Goal: Task Accomplishment & Management: Use online tool/utility

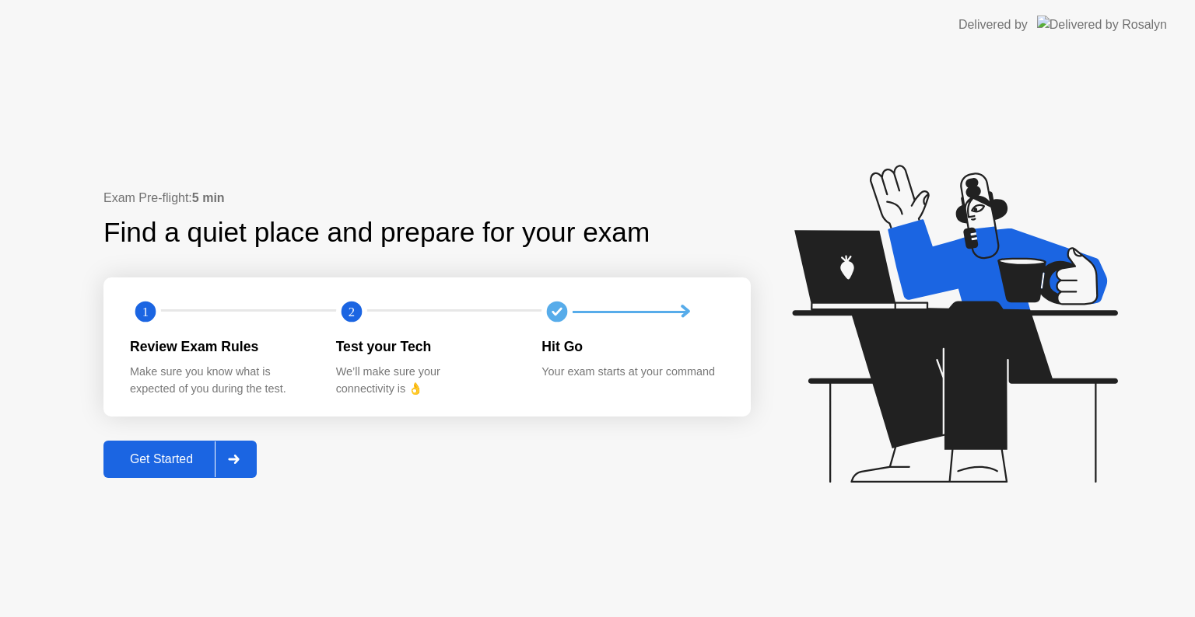
click at [245, 452] on div at bounding box center [233, 460] width 37 height 36
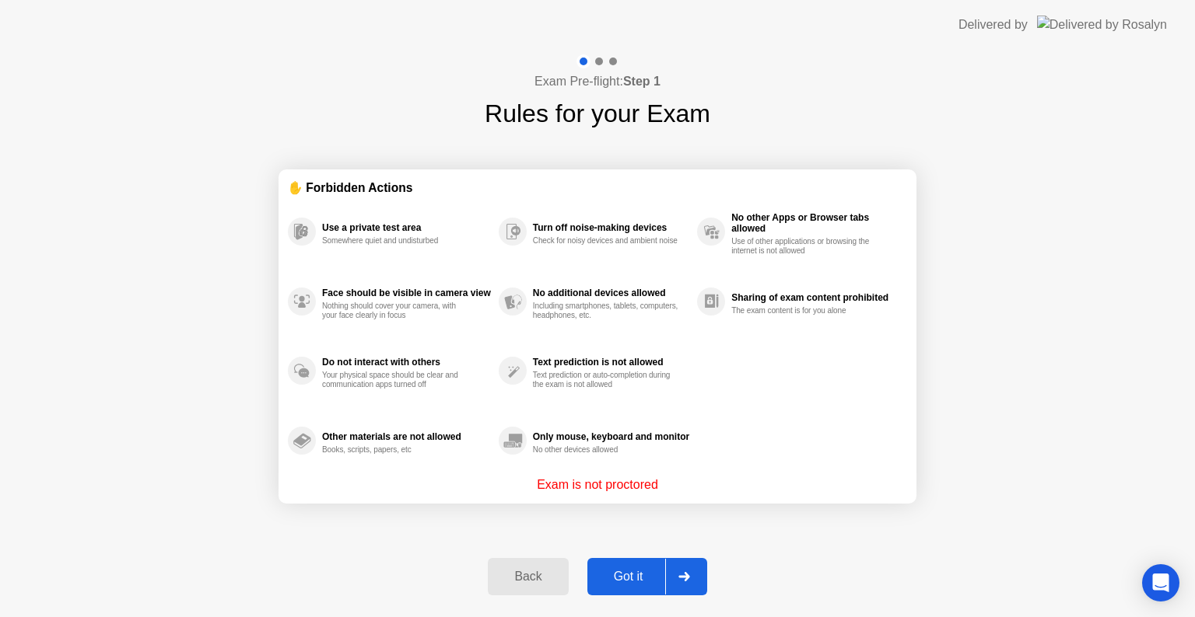
click at [643, 582] on div "Got it" at bounding box center [628, 577] width 73 height 14
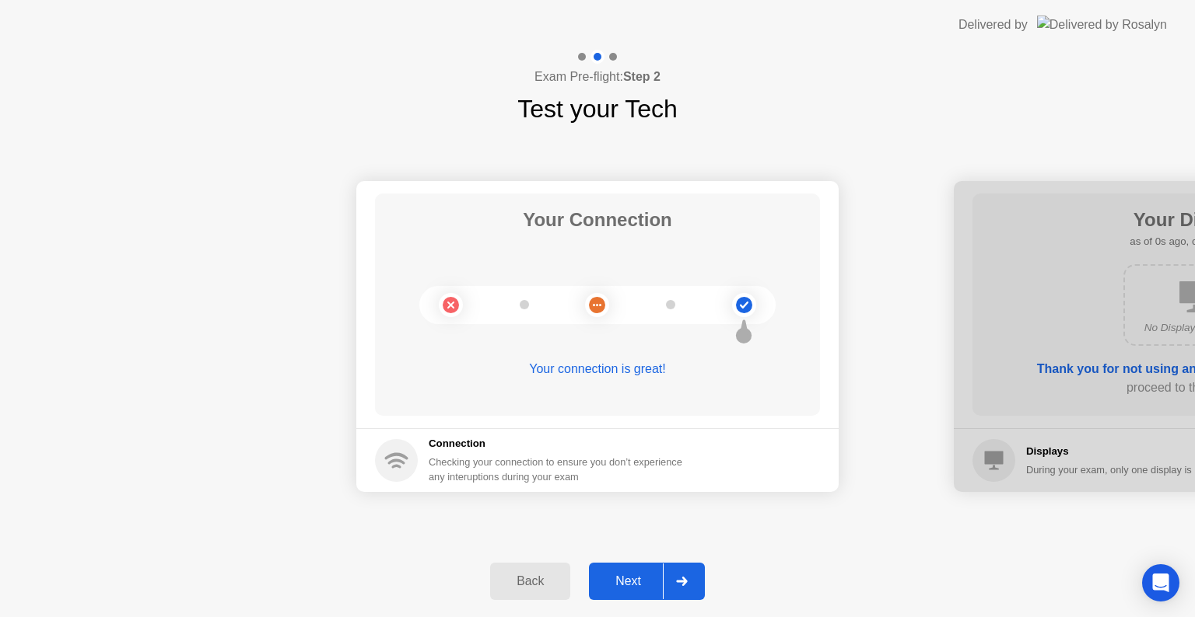
click at [676, 579] on icon at bounding box center [682, 581] width 12 height 9
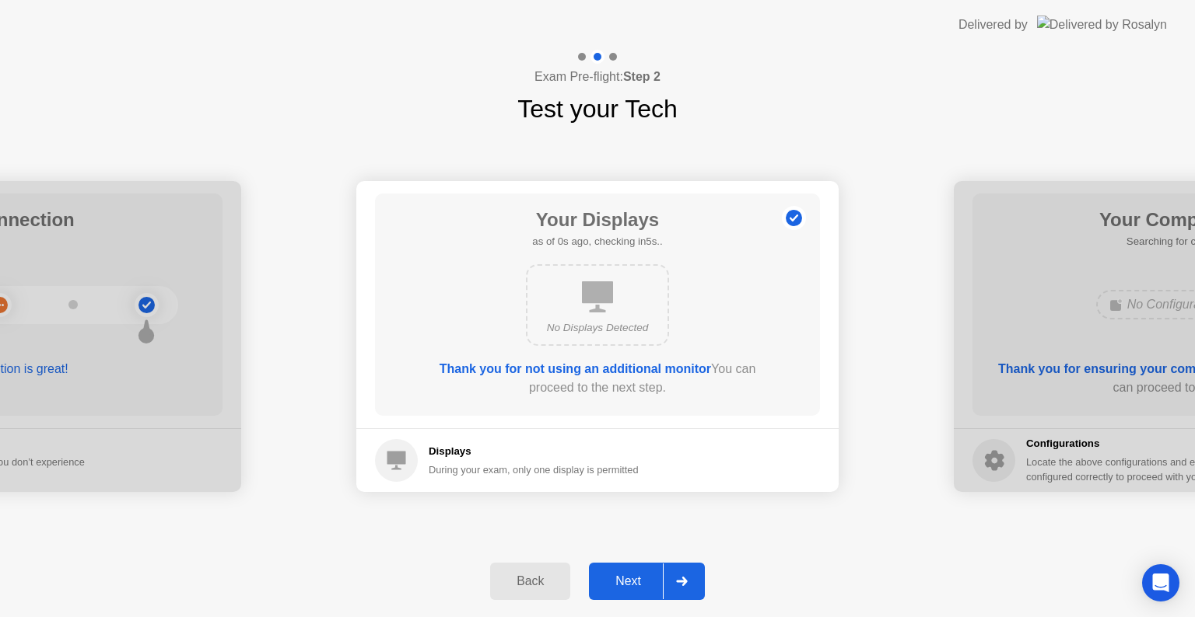
click at [676, 581] on icon at bounding box center [682, 581] width 12 height 9
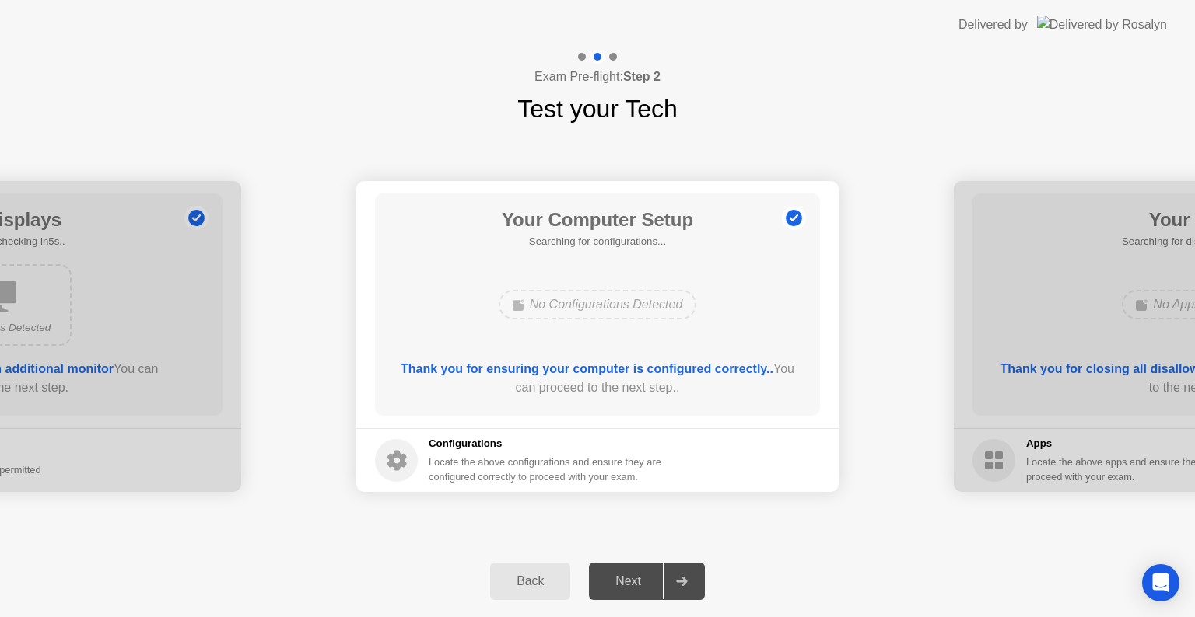
click at [676, 581] on icon at bounding box center [682, 581] width 12 height 9
click at [680, 565] on div at bounding box center [681, 582] width 37 height 36
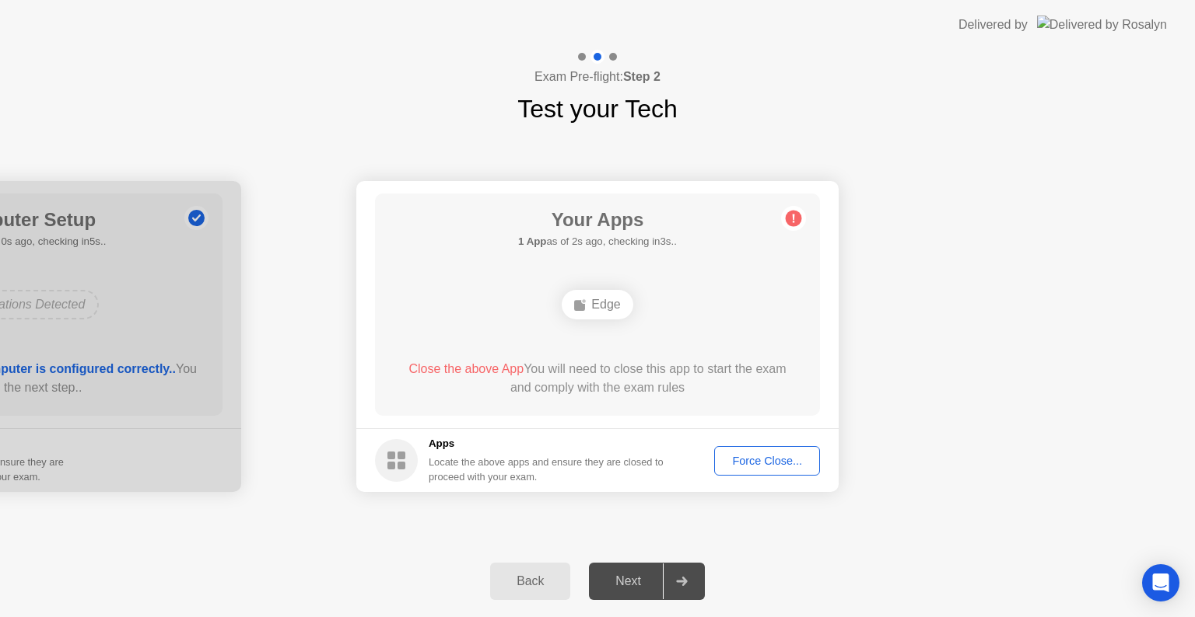
click at [774, 460] on div "Force Close..." at bounding box center [766, 461] width 95 height 12
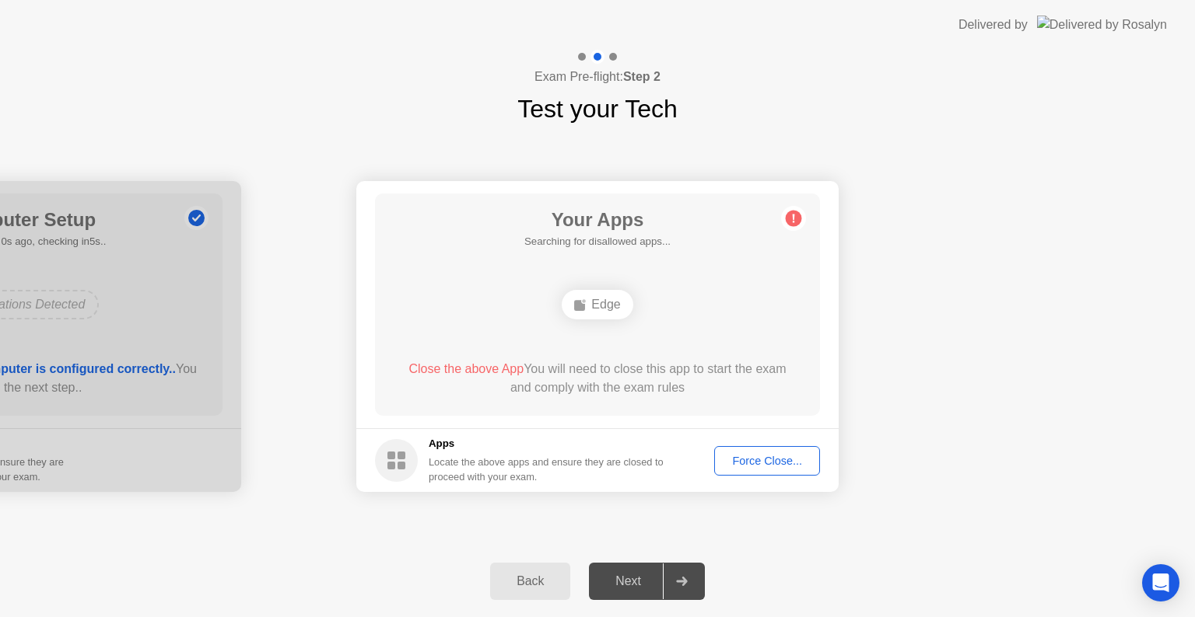
click at [640, 385] on div "Close the above App You will need to close this app to start the exam and compl…" at bounding box center [597, 378] width 401 height 37
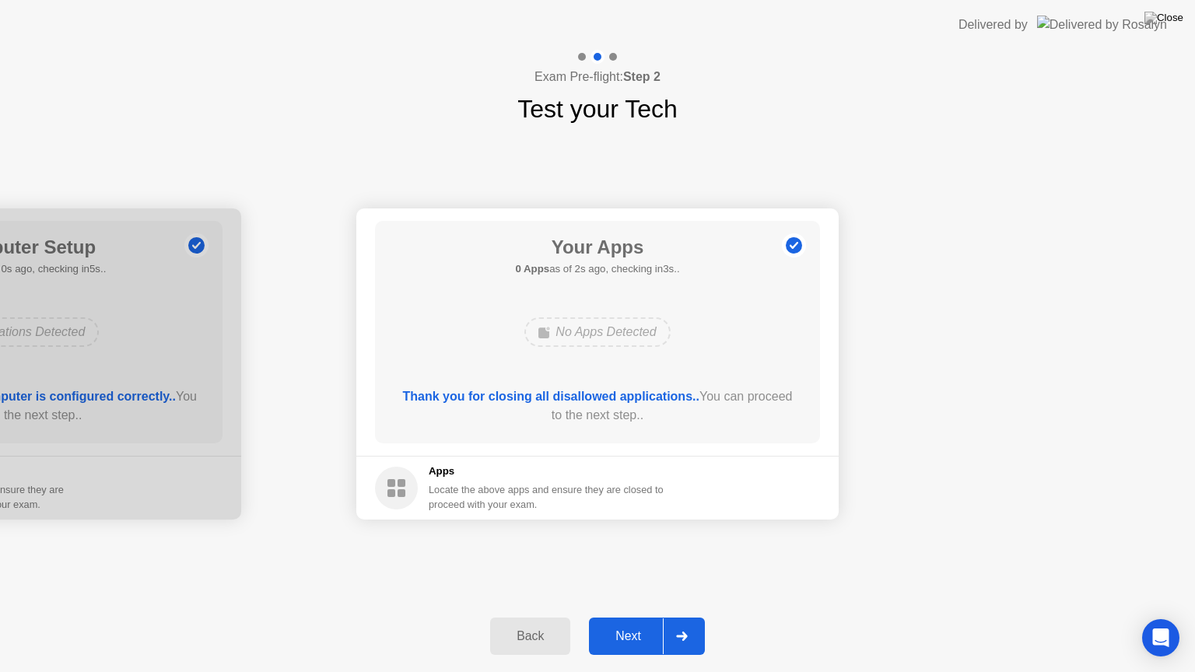
click at [629, 617] on div "Next" at bounding box center [627, 636] width 69 height 14
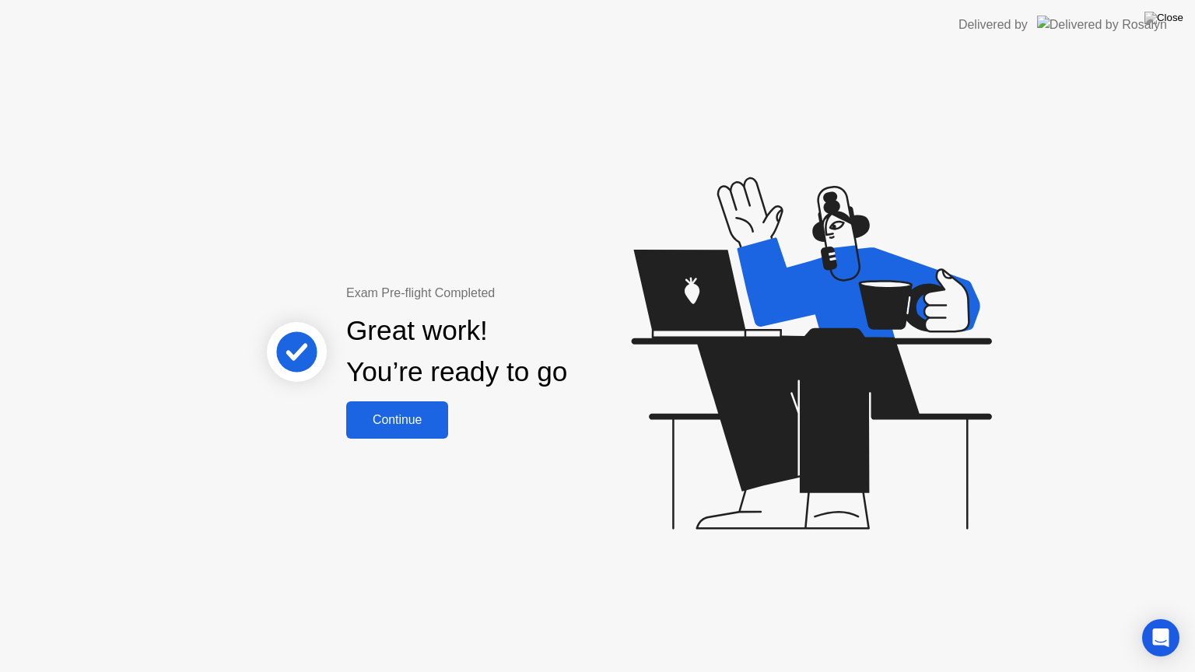
click at [396, 422] on div "Continue" at bounding box center [397, 420] width 93 height 14
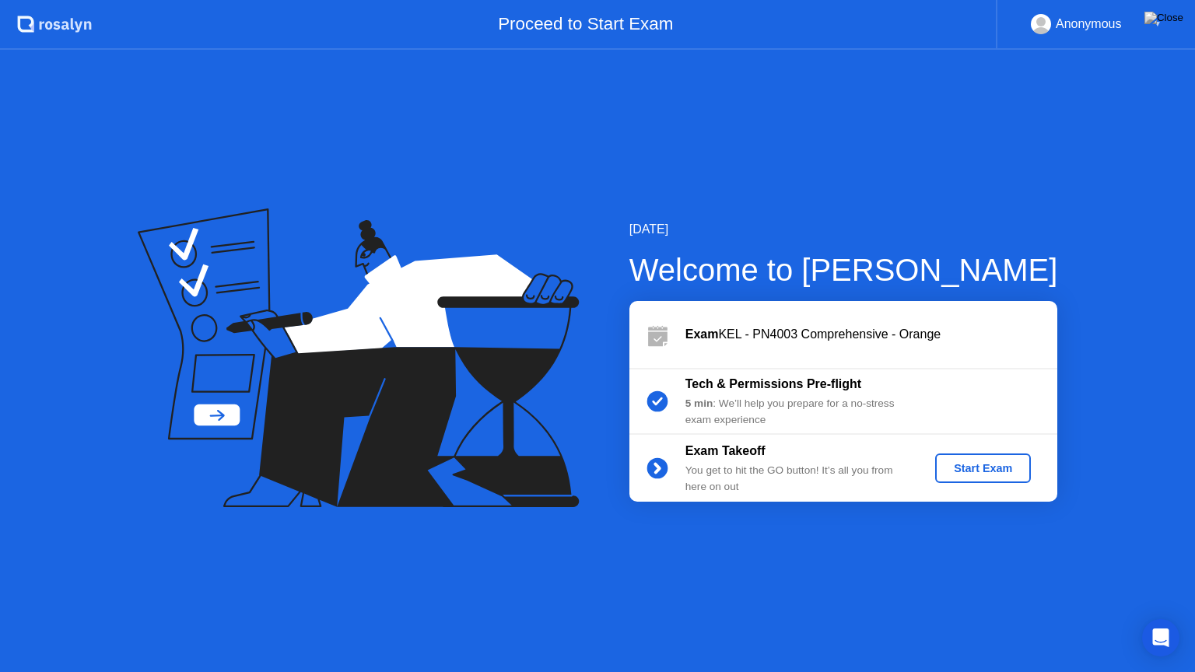
click at [988, 462] on div "Start Exam" at bounding box center [982, 468] width 83 height 12
